Goal: Task Accomplishment & Management: Manage account settings

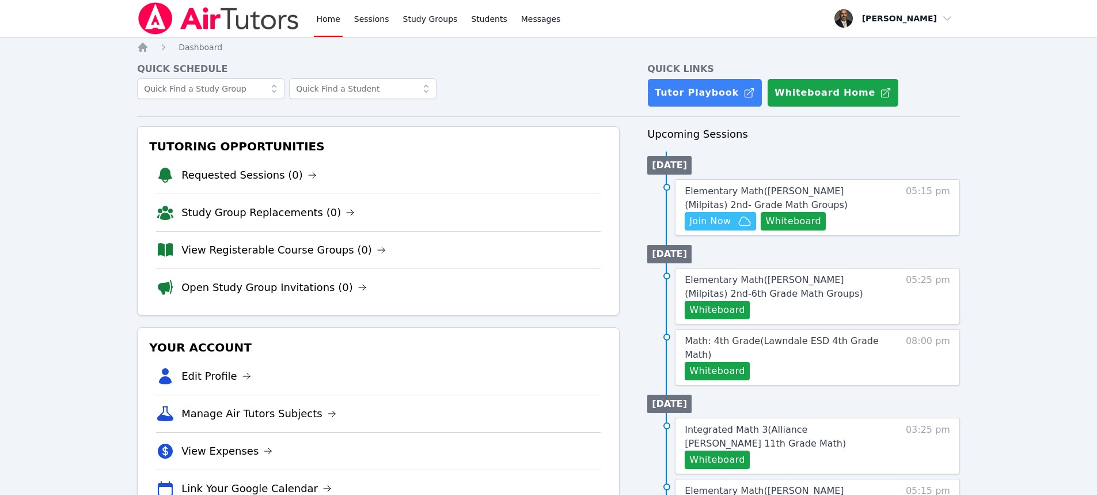
click at [146, 53] on div "Home Dashboard Quick Schedule Quick Links Tutor Playbook Whiteboard Home Tutori…" at bounding box center [548, 496] width 823 height 910
click at [144, 50] on icon "Breadcrumb" at bounding box center [143, 47] width 12 height 12
click at [243, 175] on link "Requested Sessions (0)" at bounding box center [248, 175] width 135 height 16
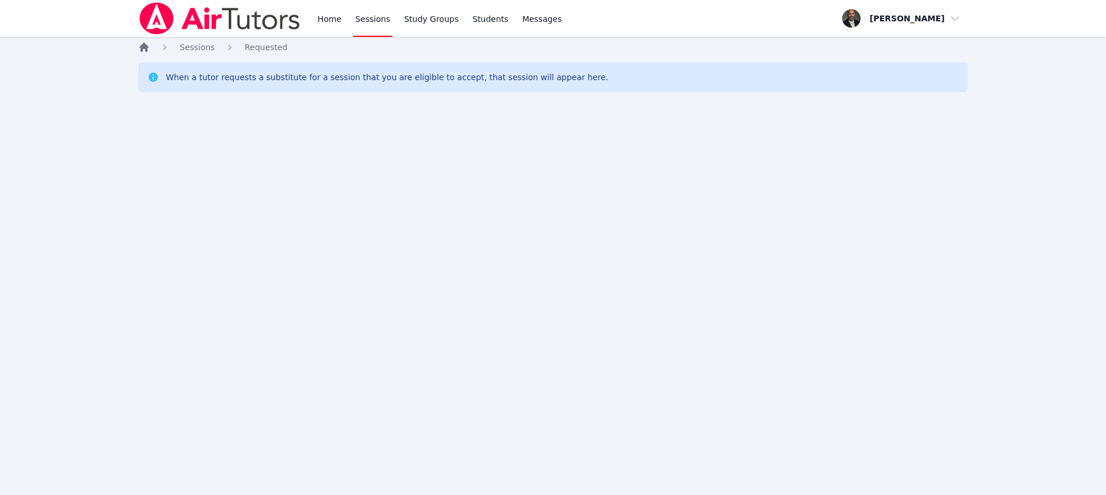
click at [147, 49] on icon "Breadcrumb" at bounding box center [143, 47] width 9 height 9
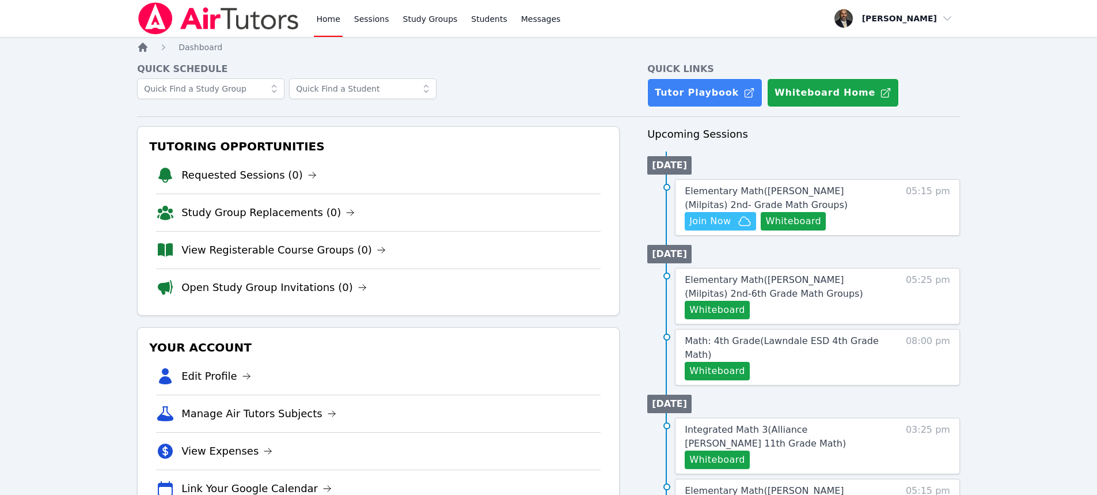
click at [147, 48] on icon "Breadcrumb" at bounding box center [142, 47] width 9 height 9
click at [263, 211] on link "Study Group Replacements (0)" at bounding box center [267, 212] width 173 height 16
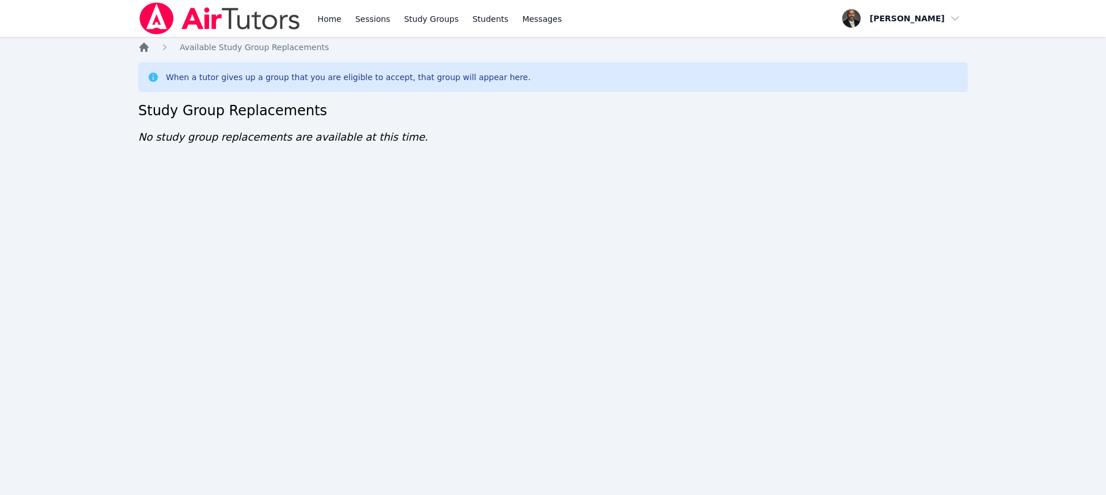
click at [144, 42] on icon "Breadcrumb" at bounding box center [144, 47] width 12 height 12
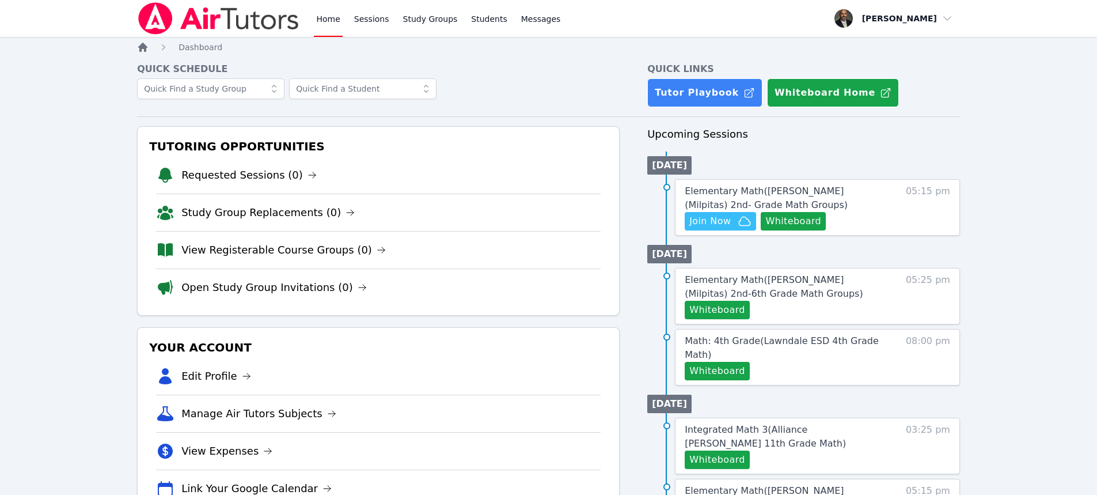
click at [143, 42] on icon "Breadcrumb" at bounding box center [143, 47] width 12 height 12
click at [140, 46] on icon "Breadcrumb" at bounding box center [142, 47] width 9 height 9
click at [139, 46] on icon "Breadcrumb" at bounding box center [143, 47] width 12 height 12
click at [138, 46] on icon "Breadcrumb" at bounding box center [143, 47] width 12 height 12
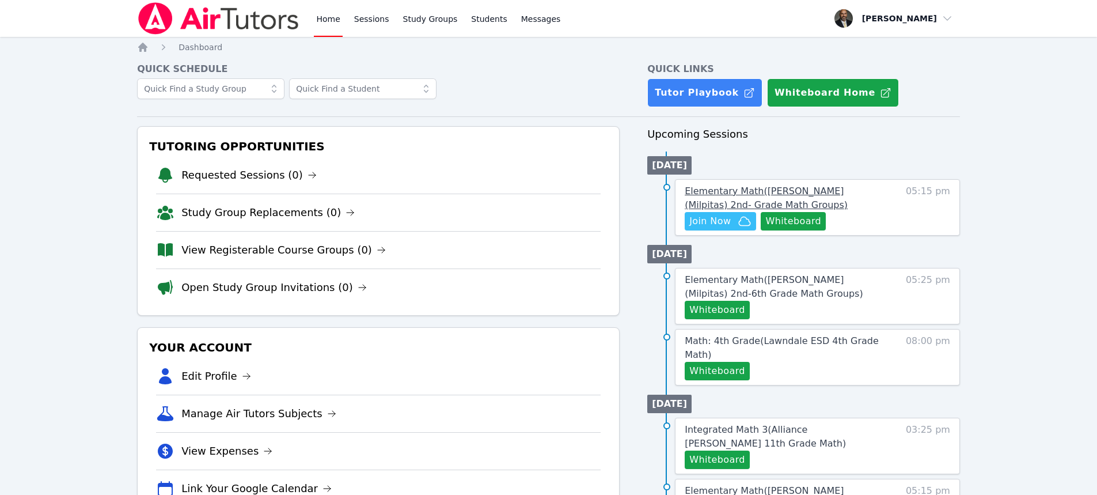
click at [766, 190] on span "Elementary Math ( Sinnott (Milpitas) 2nd- Grade Math Groups )" at bounding box center [766, 197] width 163 height 25
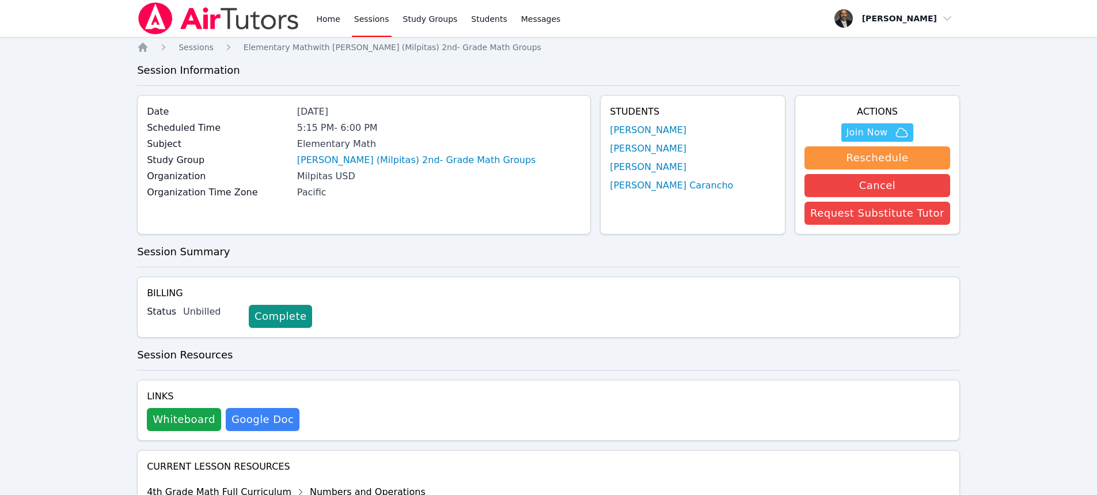
click at [362, 31] on link "Sessions" at bounding box center [372, 18] width 40 height 37
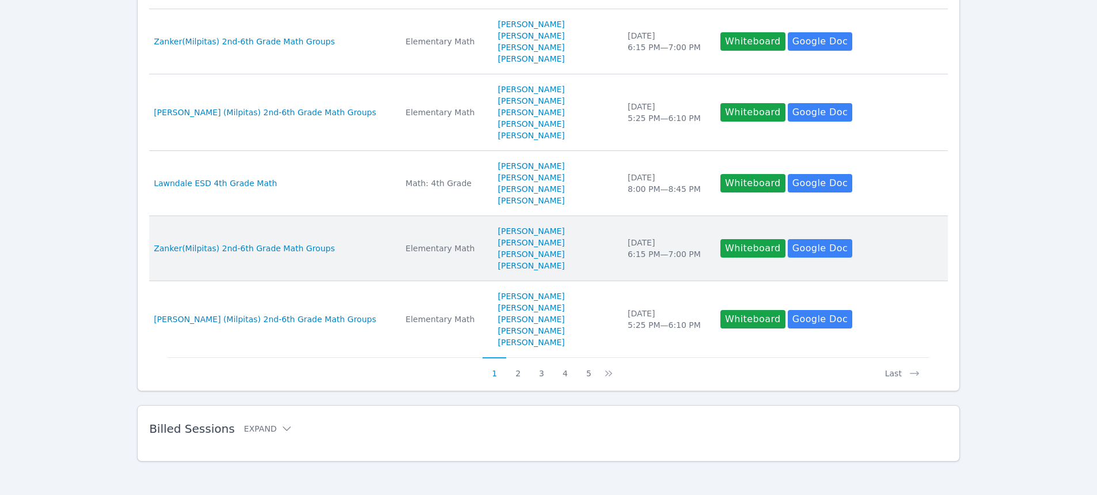
scroll to position [594, 0]
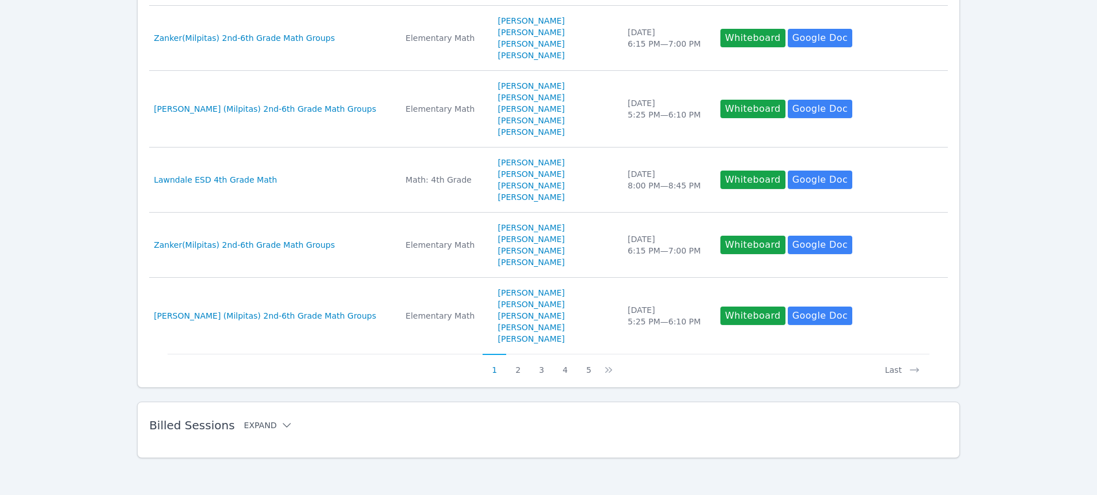
click at [252, 427] on button "Expand" at bounding box center [268, 425] width 49 height 12
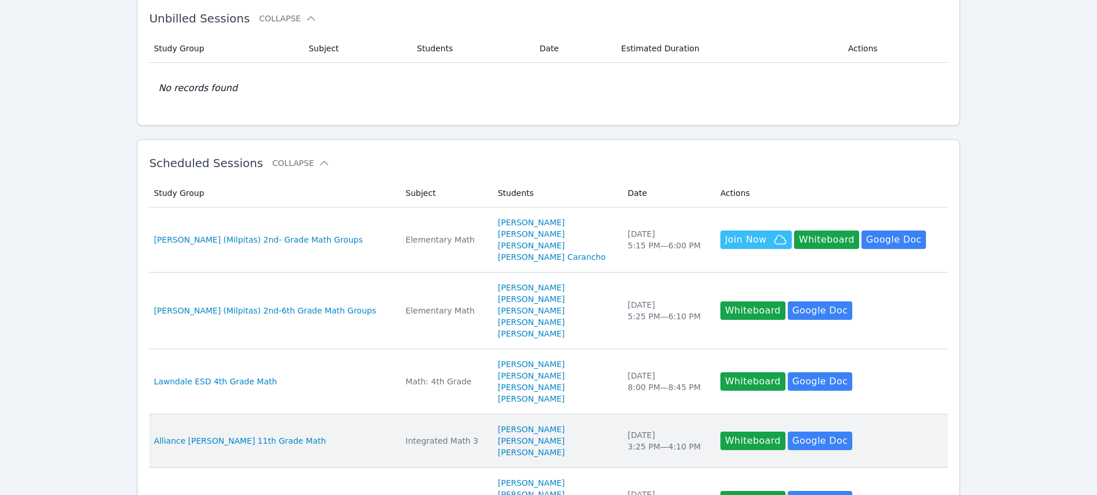
scroll to position [0, 0]
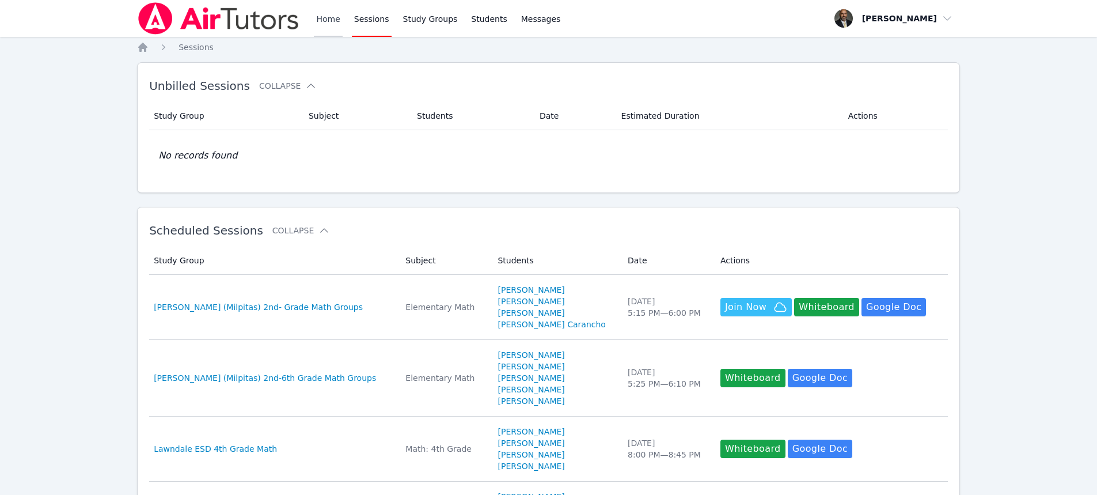
click at [326, 15] on link "Home" at bounding box center [328, 18] width 28 height 37
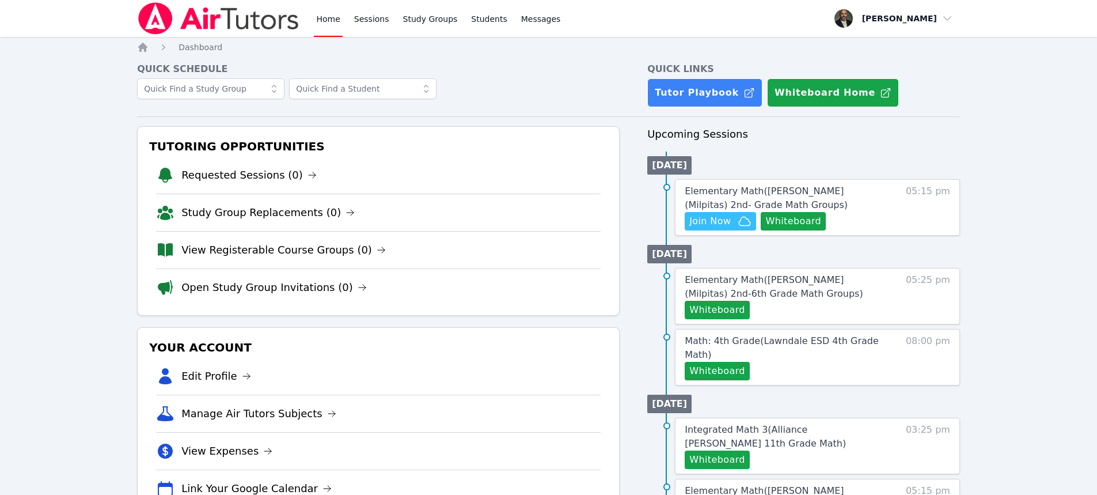
click at [326, 15] on link "Home" at bounding box center [328, 18] width 28 height 37
click at [717, 226] on span "Join Now" at bounding box center [709, 221] width 41 height 14
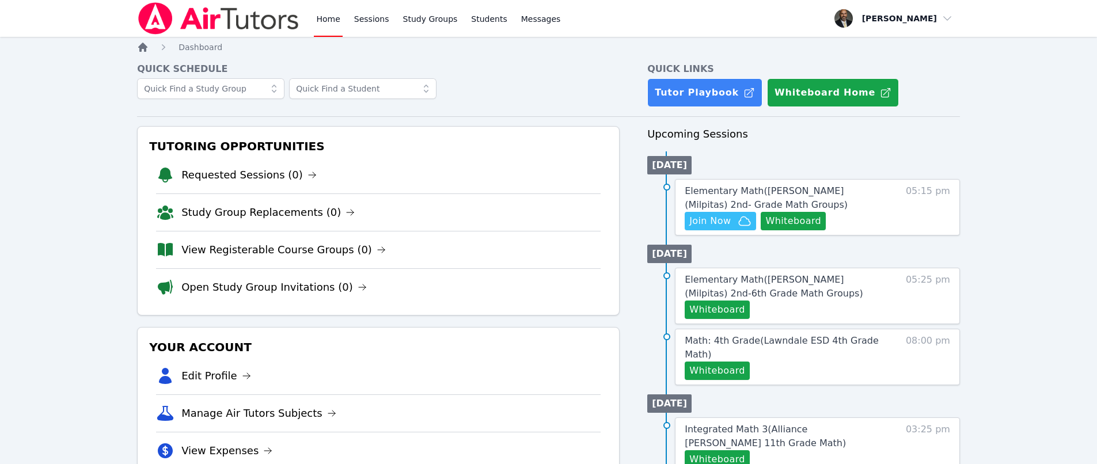
click at [145, 47] on icon "Breadcrumb" at bounding box center [142, 47] width 9 height 9
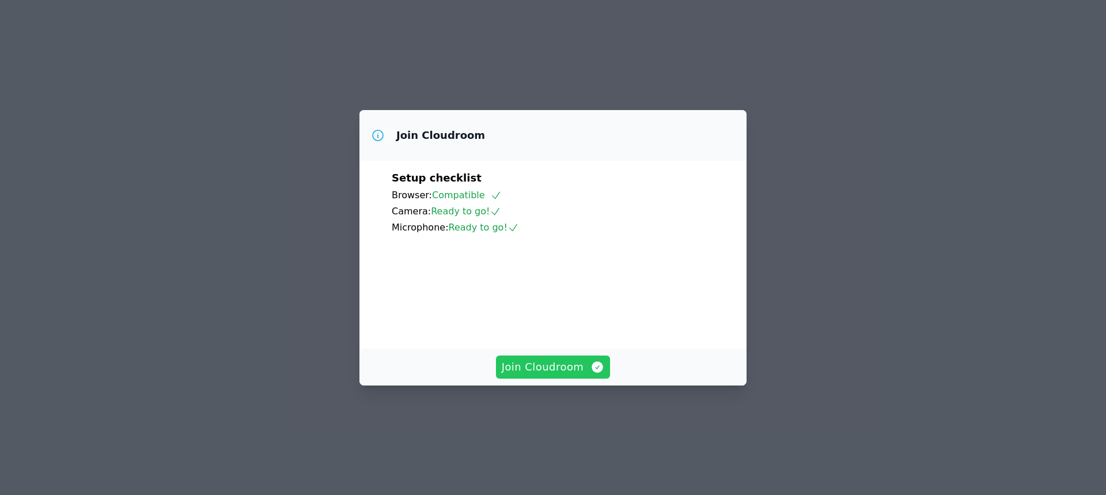
click at [563, 375] on span "Join Cloudroom" at bounding box center [553, 367] width 103 height 16
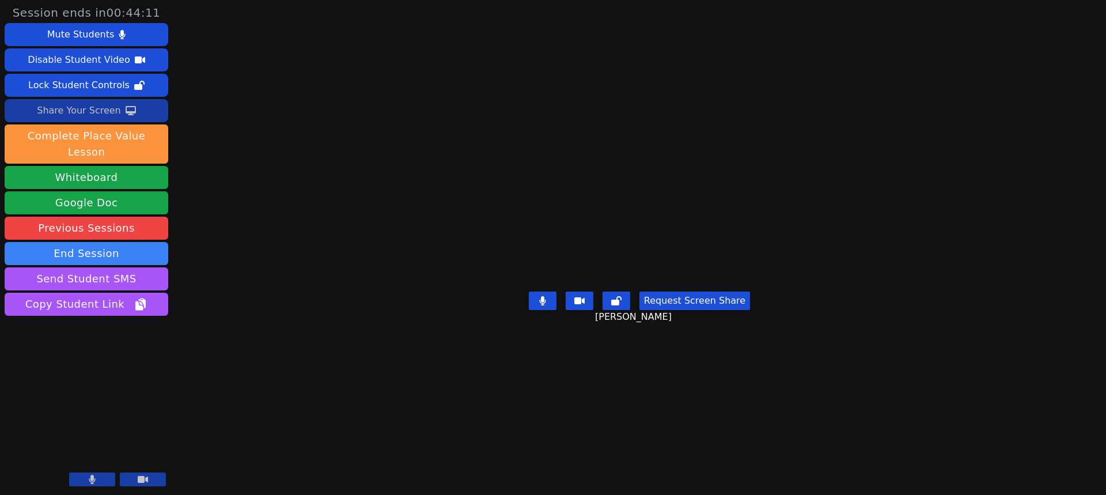
click at [97, 111] on div "Share Your Screen" at bounding box center [79, 110] width 84 height 18
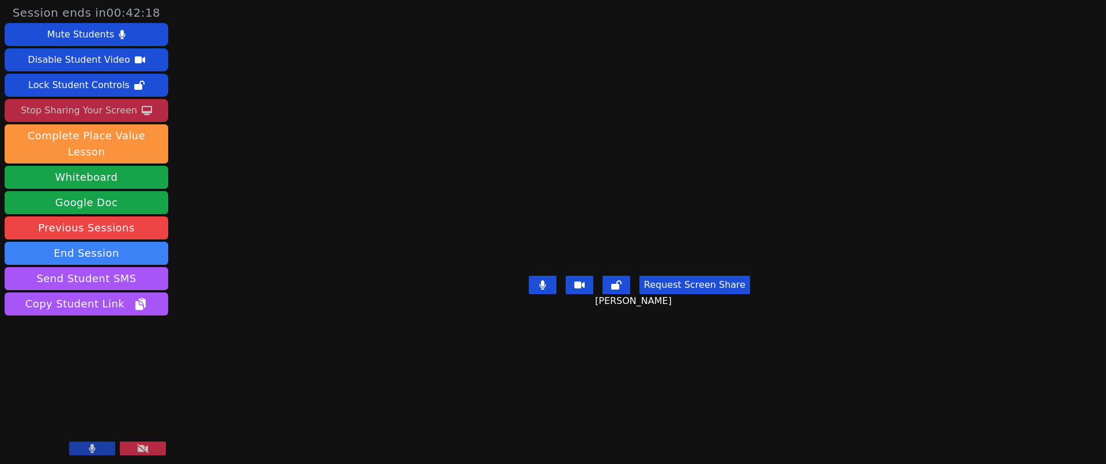
click at [85, 111] on div "Stop Sharing Your Screen" at bounding box center [79, 110] width 116 height 18
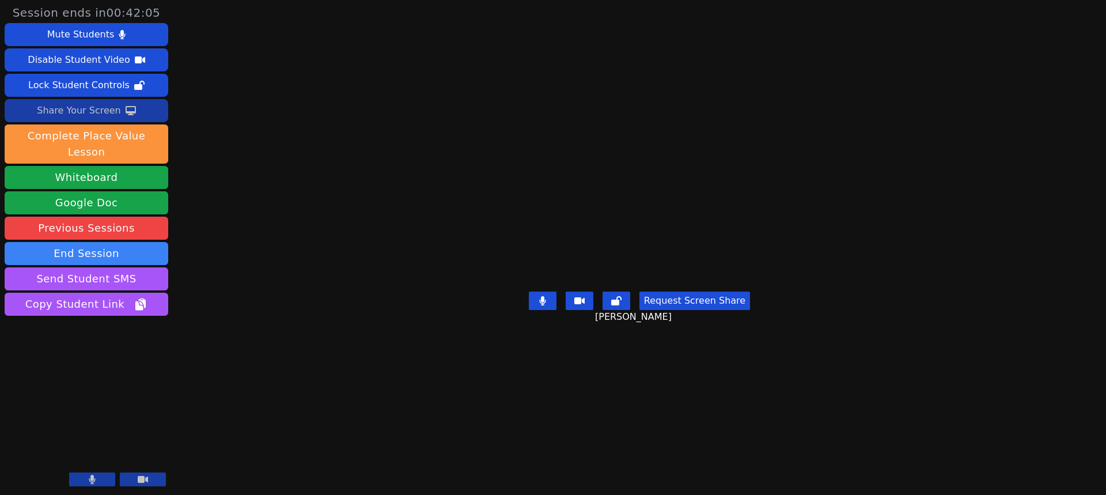
click at [107, 106] on div "Share Your Screen" at bounding box center [79, 110] width 84 height 18
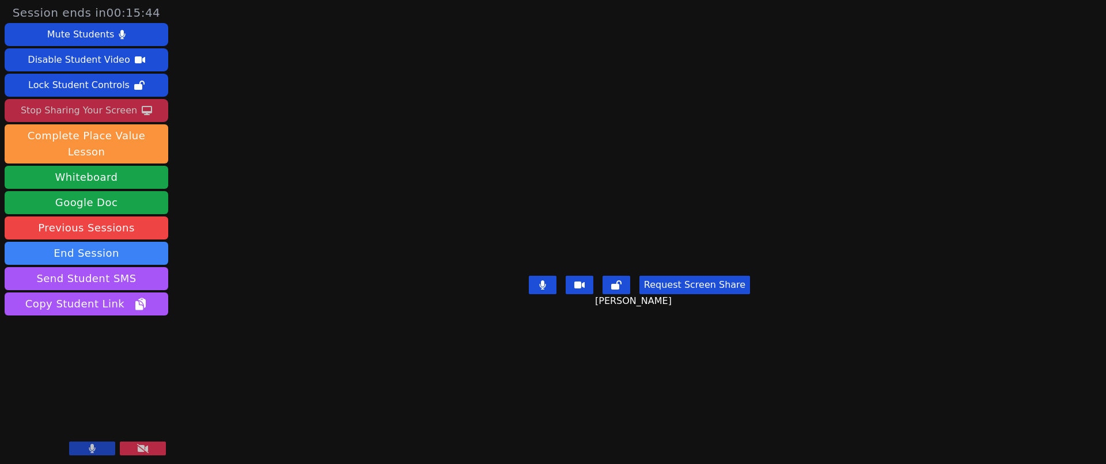
click at [541, 290] on icon at bounding box center [542, 285] width 7 height 9
click at [539, 294] on button at bounding box center [543, 285] width 28 height 18
click at [544, 294] on button at bounding box center [543, 285] width 28 height 18
click at [548, 290] on icon at bounding box center [543, 285] width 12 height 9
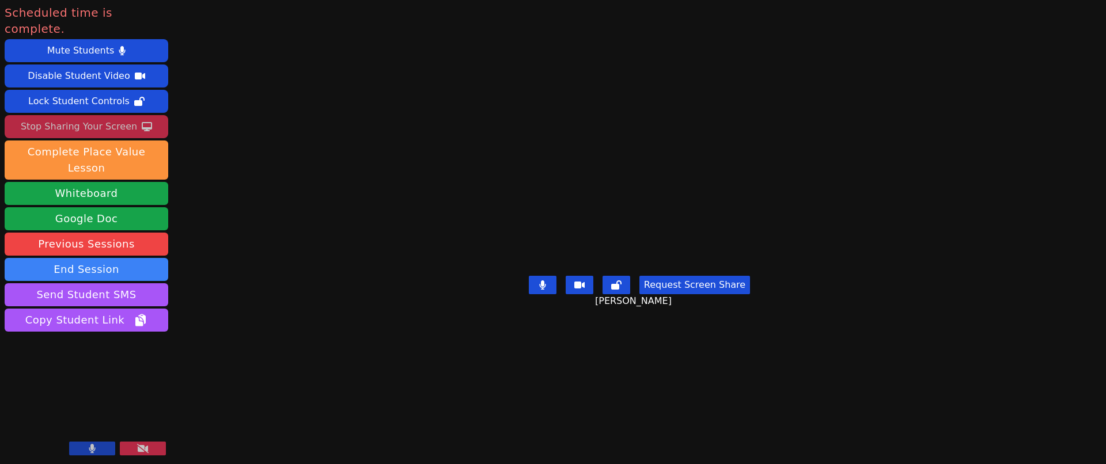
click at [119, 118] on div "Stop Sharing Your Screen" at bounding box center [79, 127] width 116 height 18
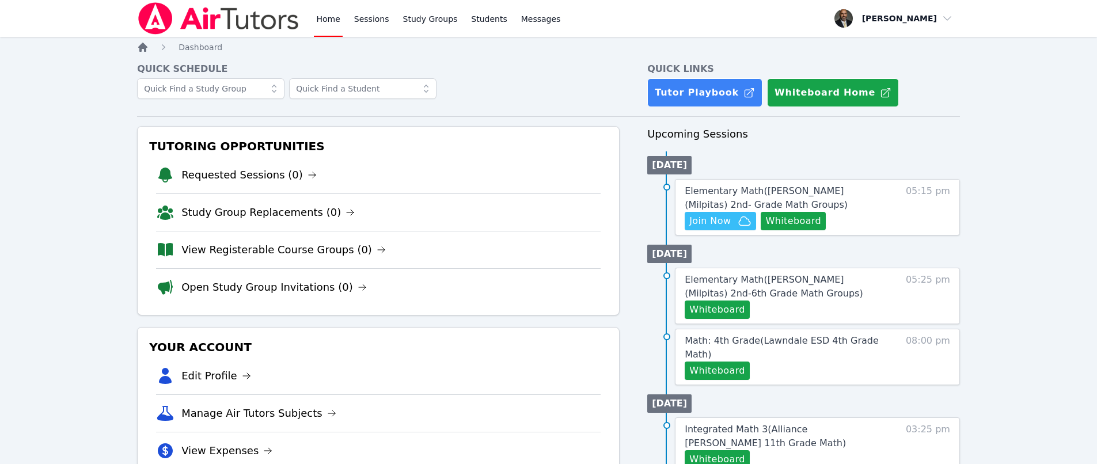
click at [142, 46] on icon "Breadcrumb" at bounding box center [142, 47] width 9 height 9
click at [718, 194] on span "Elementary Math ( [PERSON_NAME] (Milpitas) 2nd- Grade Math Groups )" at bounding box center [766, 197] width 163 height 25
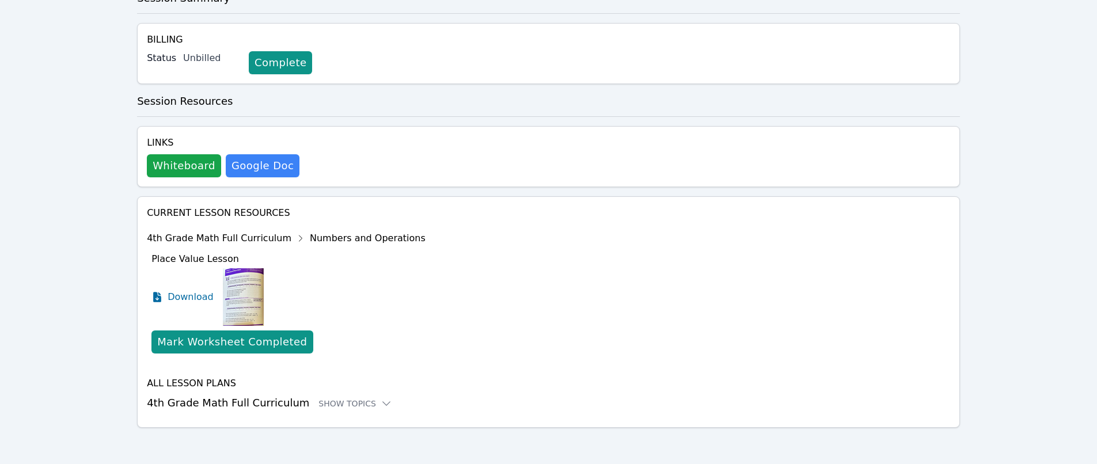
scroll to position [231, 0]
click at [338, 399] on div "Show Topics" at bounding box center [356, 403] width 74 height 12
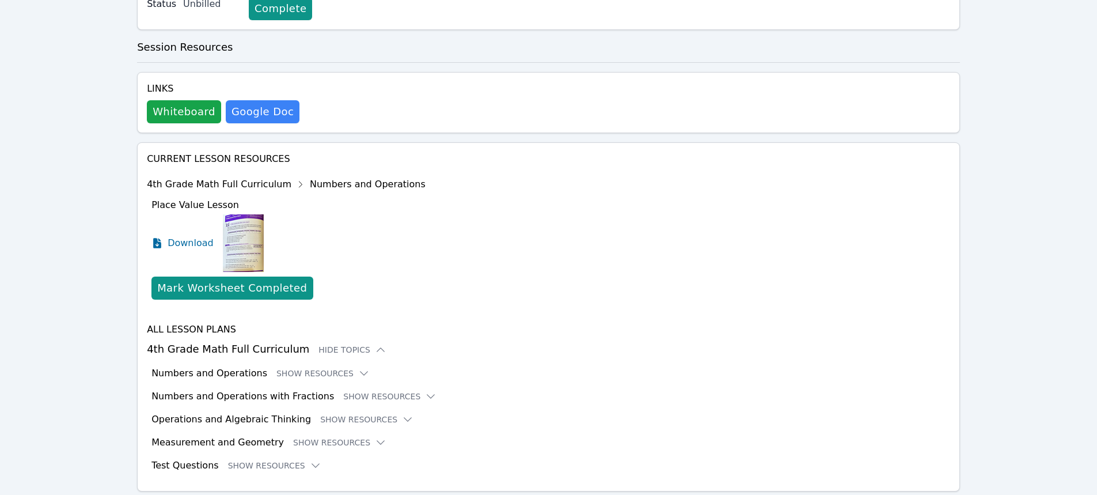
scroll to position [0, 0]
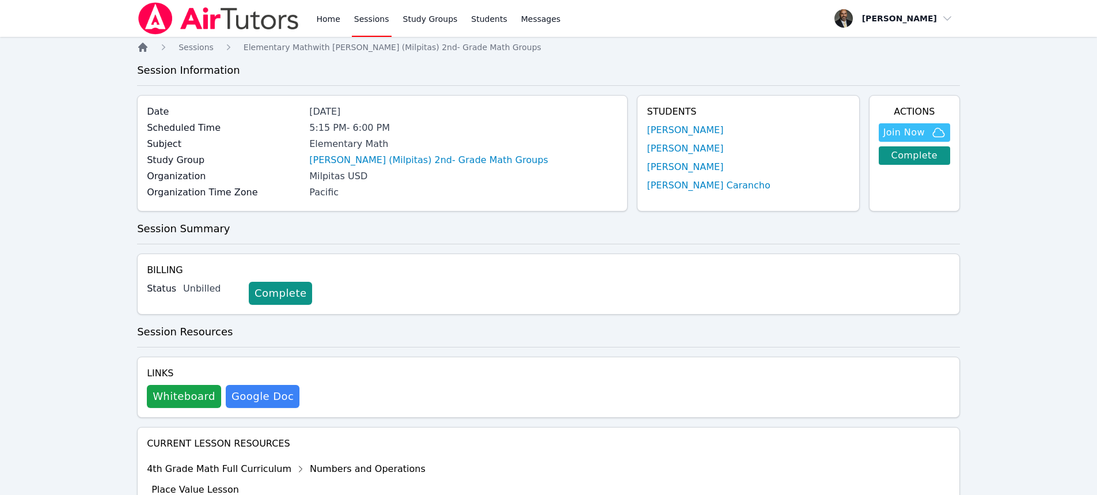
click at [146, 47] on icon "Breadcrumb" at bounding box center [142, 47] width 9 height 9
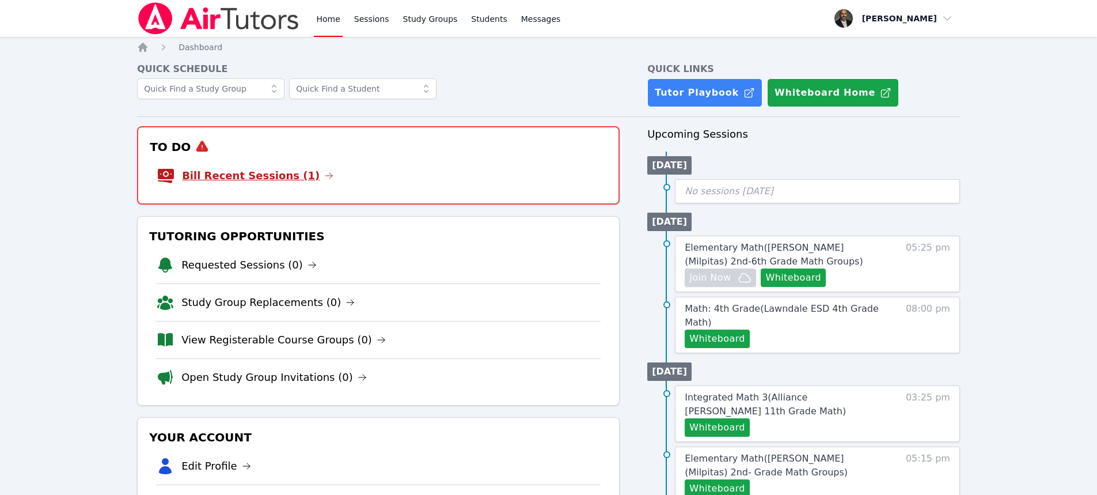
click at [324, 175] on icon at bounding box center [328, 175] width 9 height 9
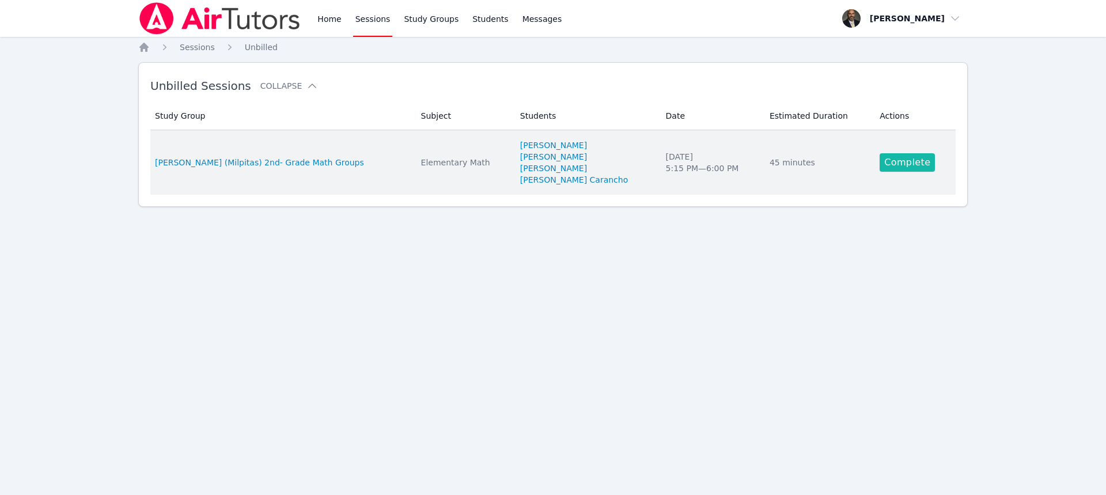
click at [890, 164] on link "Complete" at bounding box center [907, 162] width 55 height 18
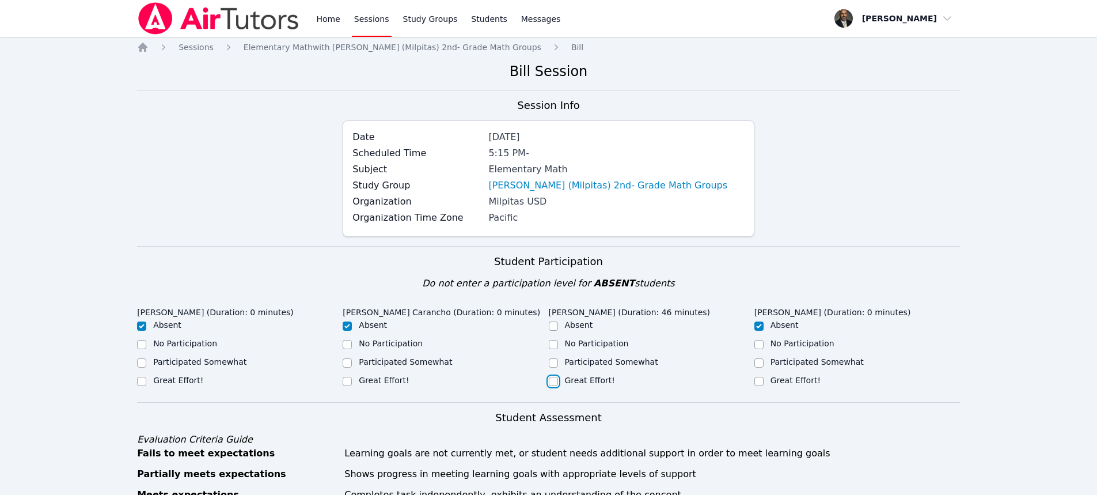
click at [556, 382] on input "Great Effort!" at bounding box center [553, 381] width 9 height 9
checkbox input "true"
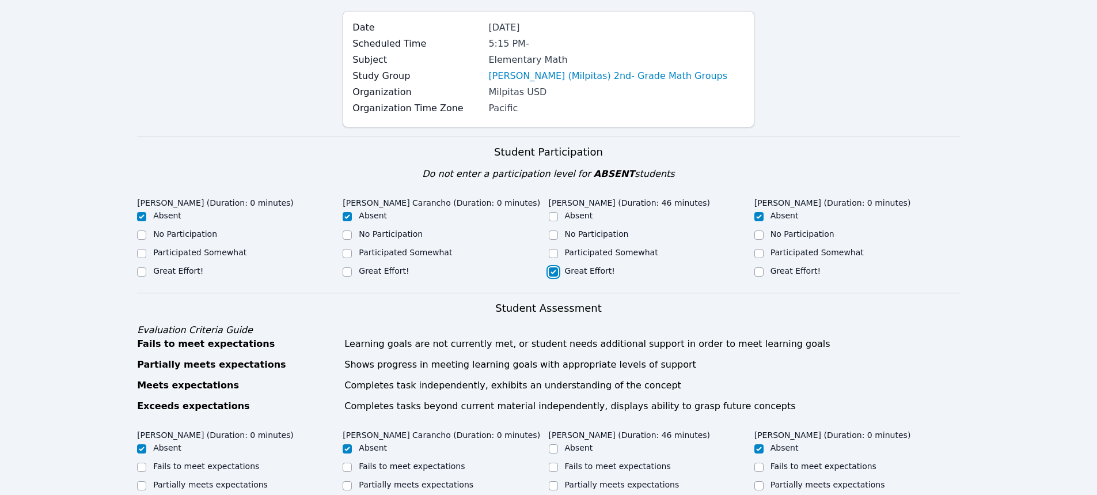
scroll to position [288, 0]
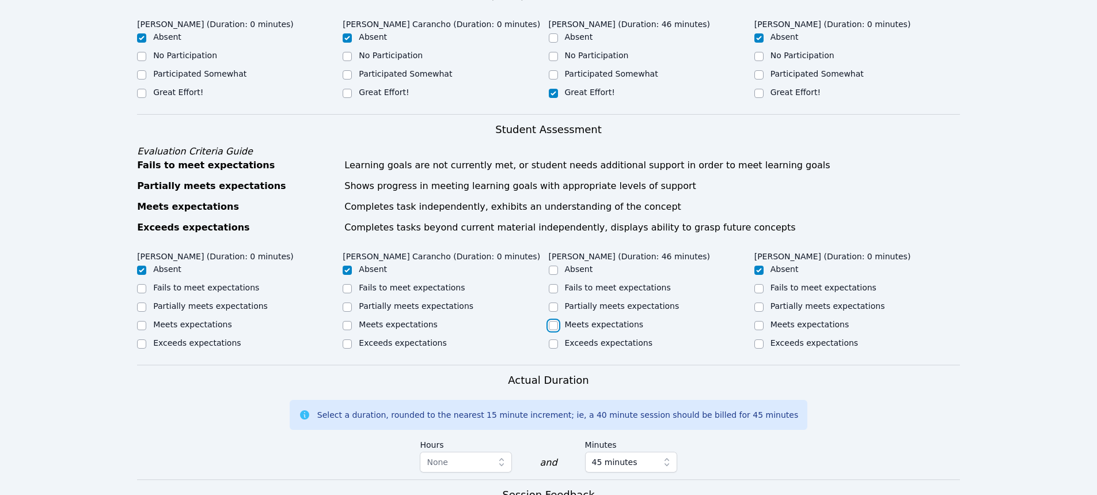
click at [554, 325] on input "Meets expectations" at bounding box center [553, 325] width 9 height 9
checkbox input "true"
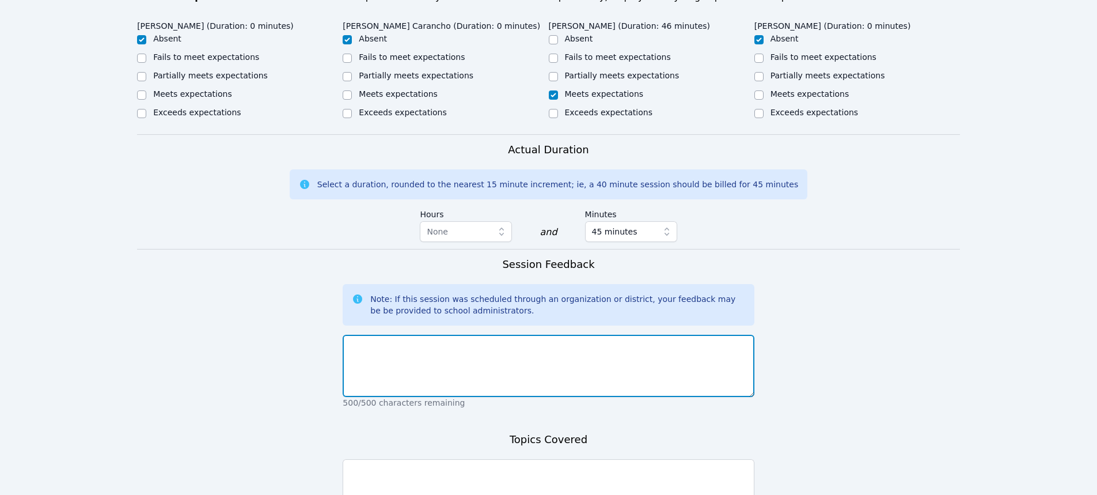
click at [588, 359] on textarea at bounding box center [548, 366] width 411 height 62
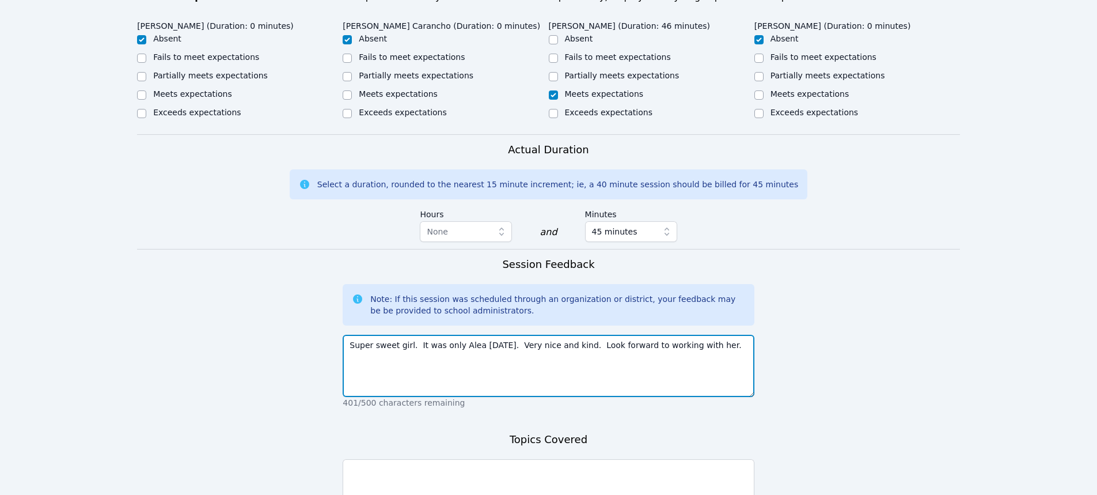
type textarea "Super sweet girl. It was only Alea [DATE]. Very nice and kind. Look forward to …"
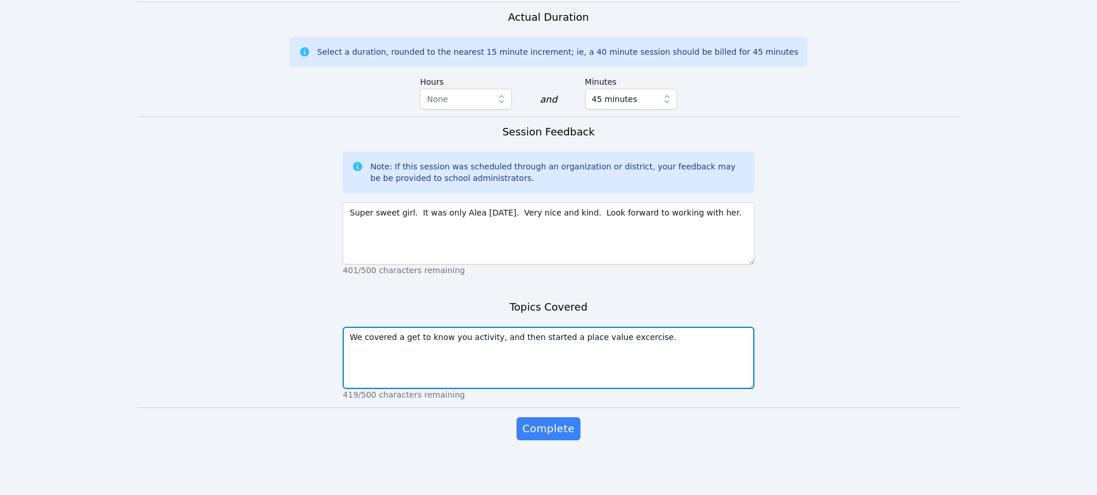
scroll to position [651, 0]
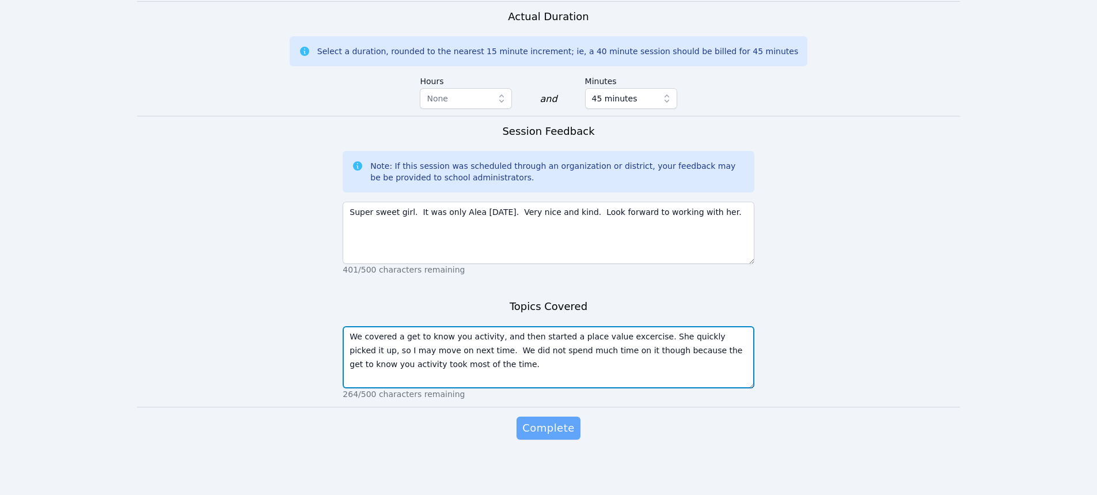
type textarea "We covered a get to know you activity, and then started a place value excercise…"
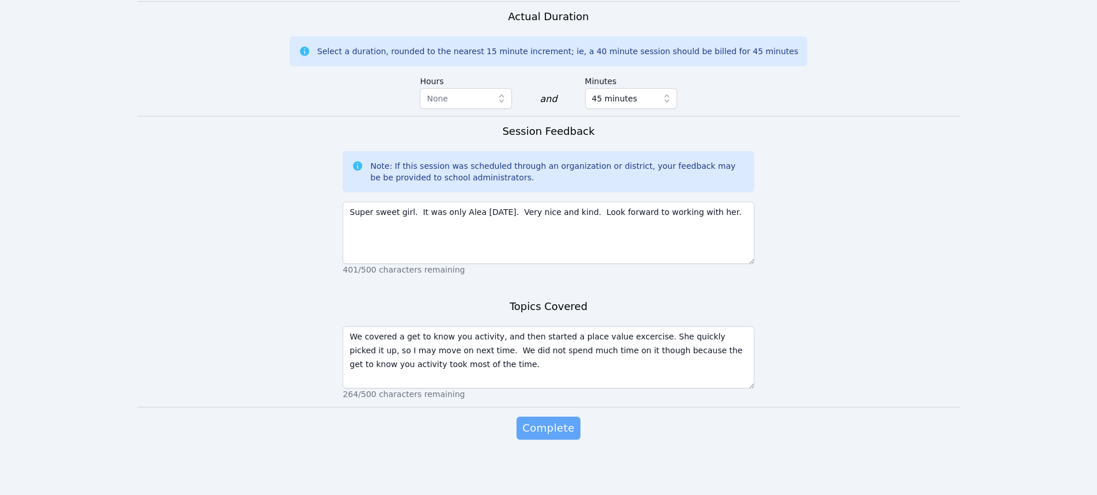
click at [564, 422] on span "Complete" at bounding box center [548, 428] width 52 height 16
